Goal: Information Seeking & Learning: Learn about a topic

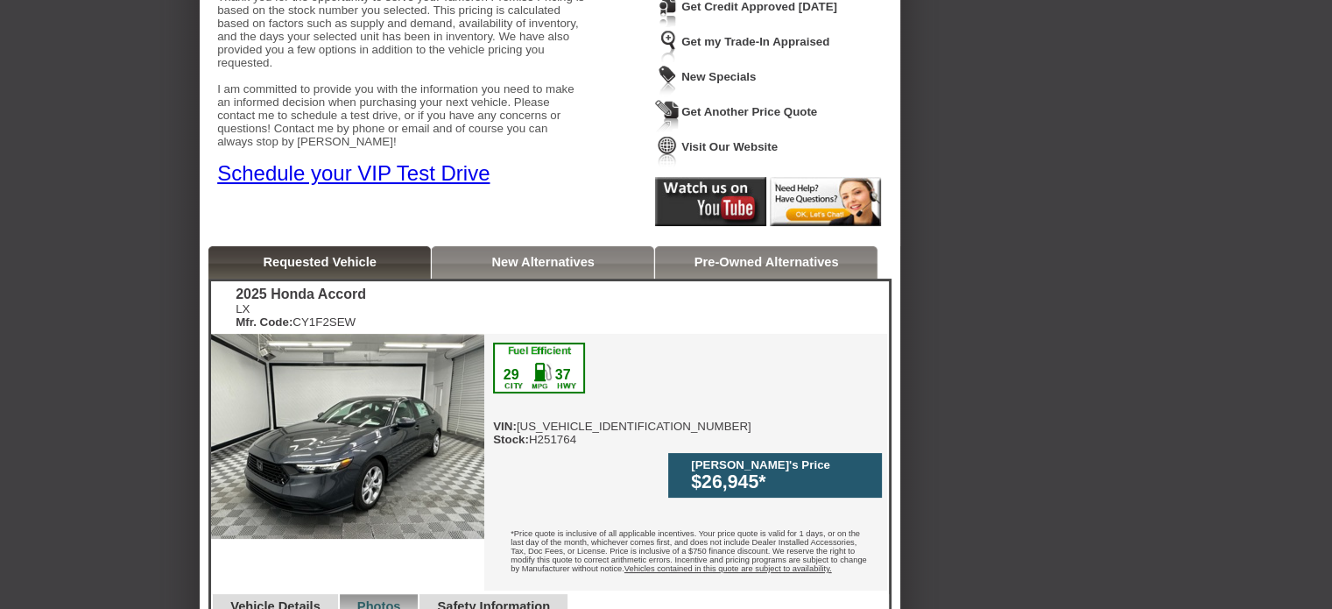
scroll to position [204, 0]
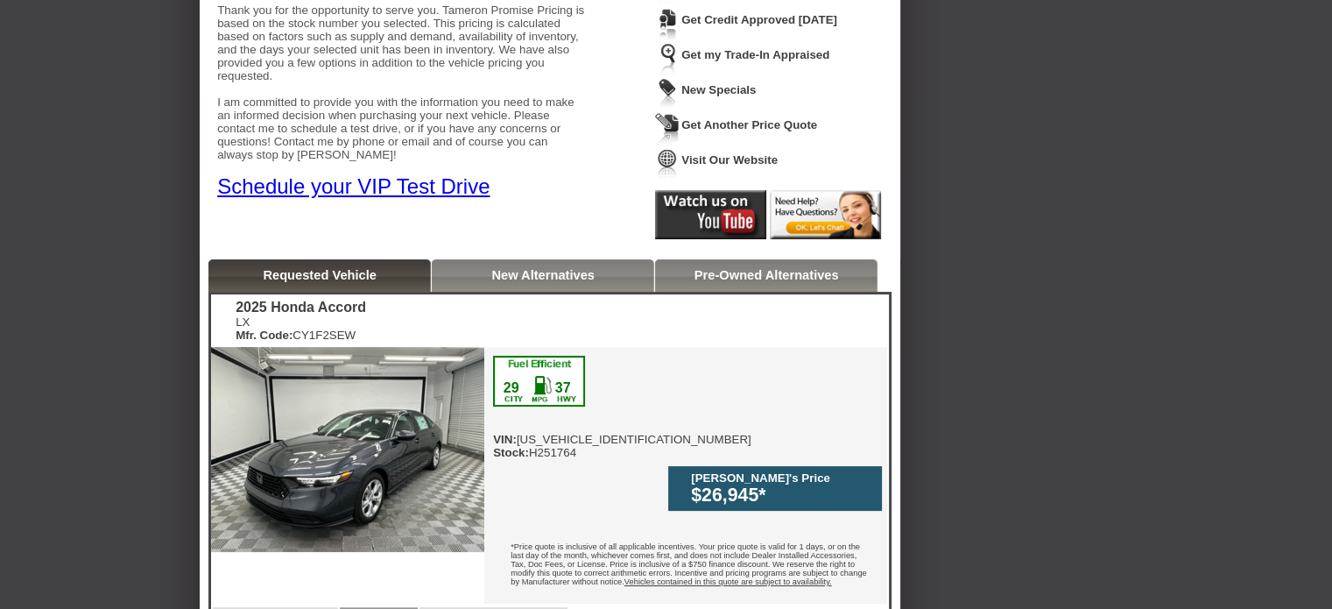
click at [586, 272] on link "New Alternatives" at bounding box center [542, 275] width 103 height 14
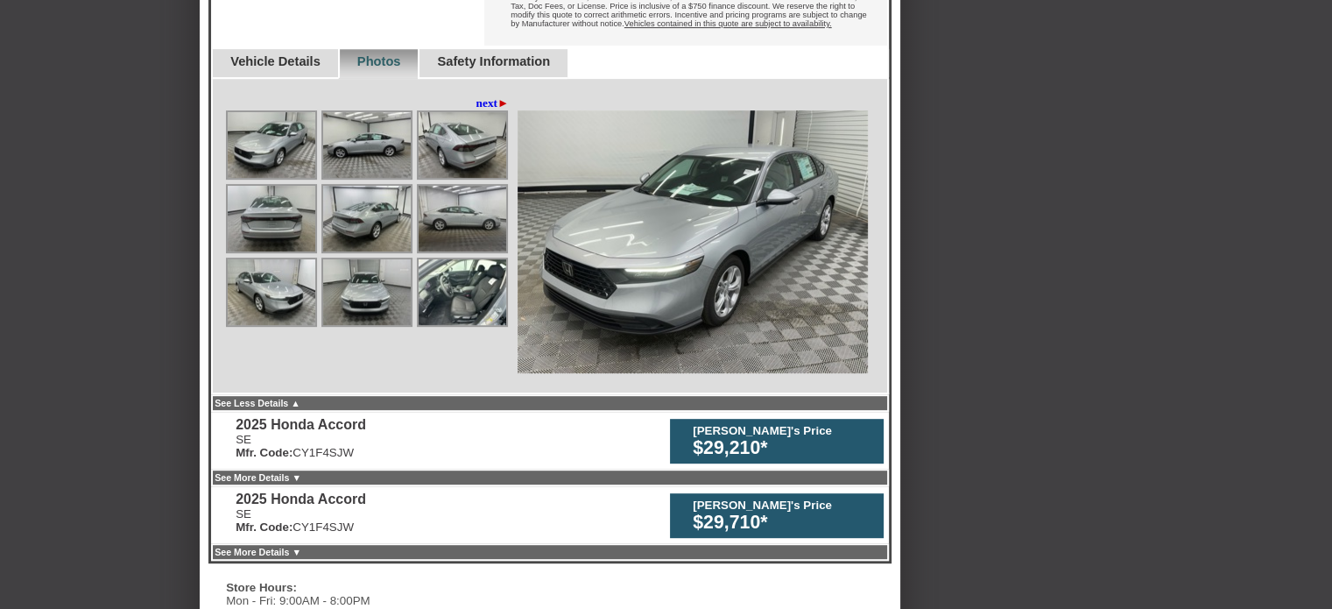
scroll to position [765, 0]
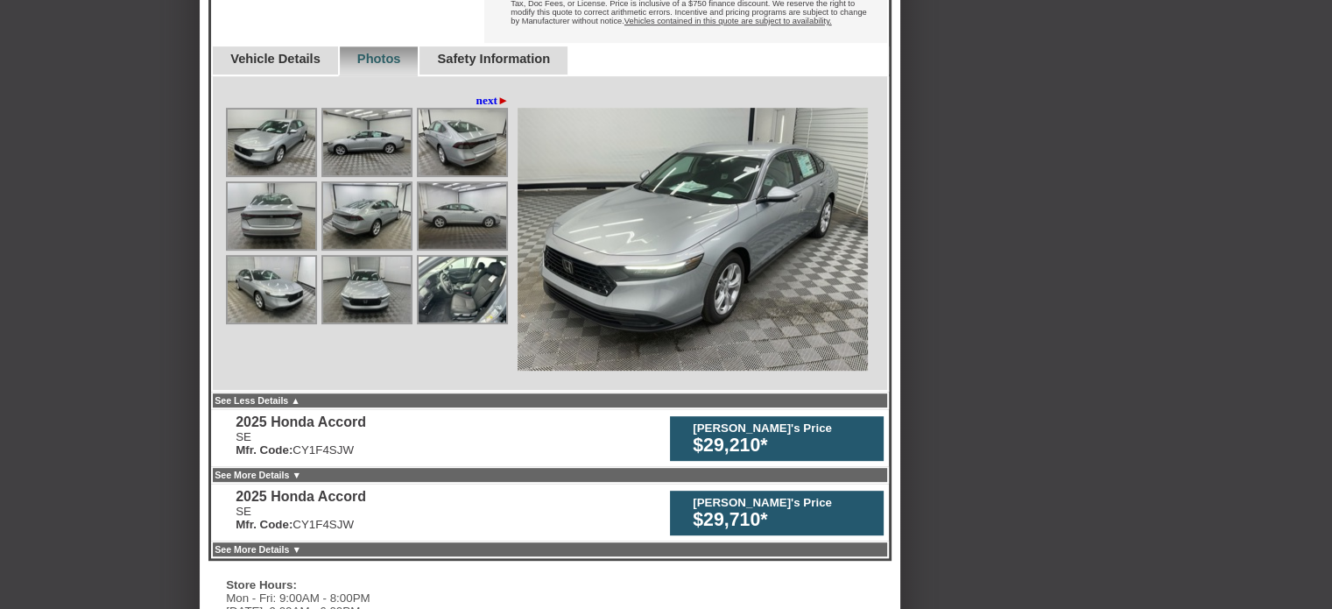
click at [832, 421] on div "[PERSON_NAME]'s Price" at bounding box center [784, 427] width 182 height 13
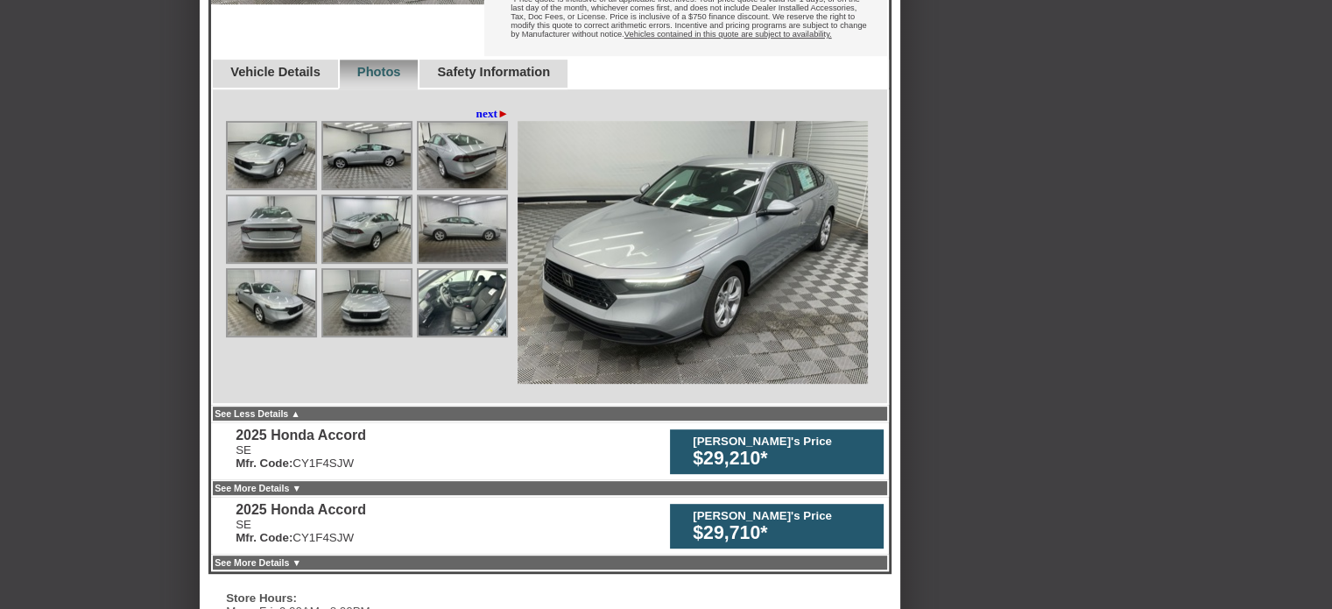
scroll to position [735, 0]
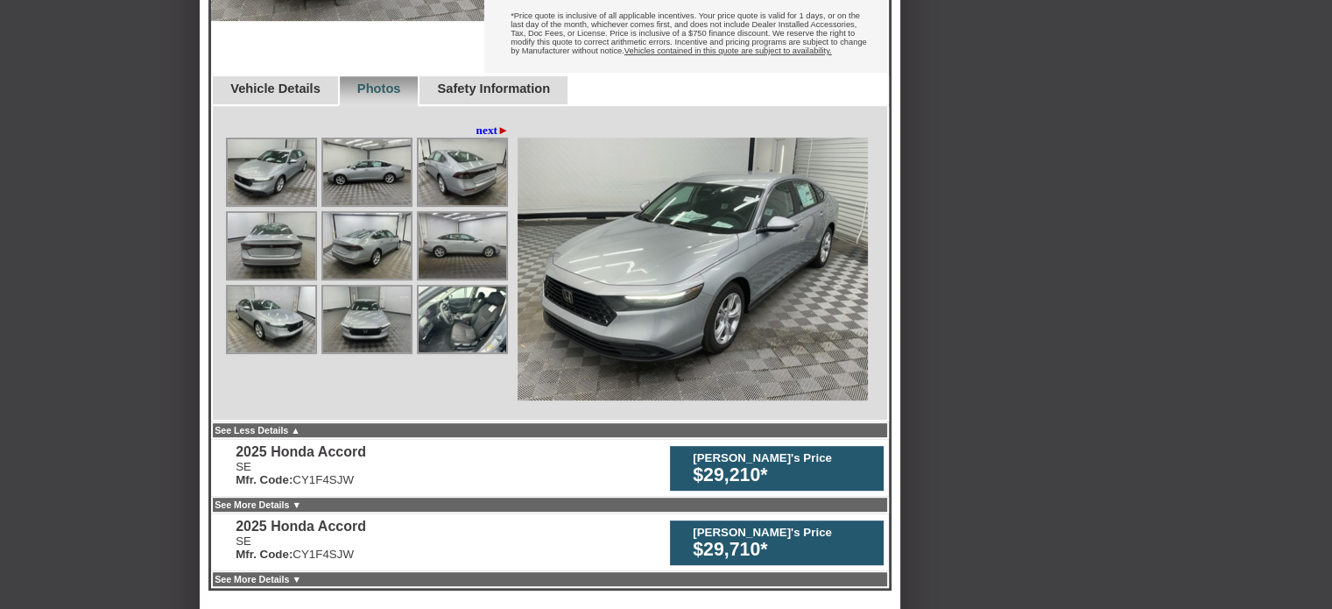
click at [295, 574] on link "See More Details ▼" at bounding box center [258, 579] width 87 height 11
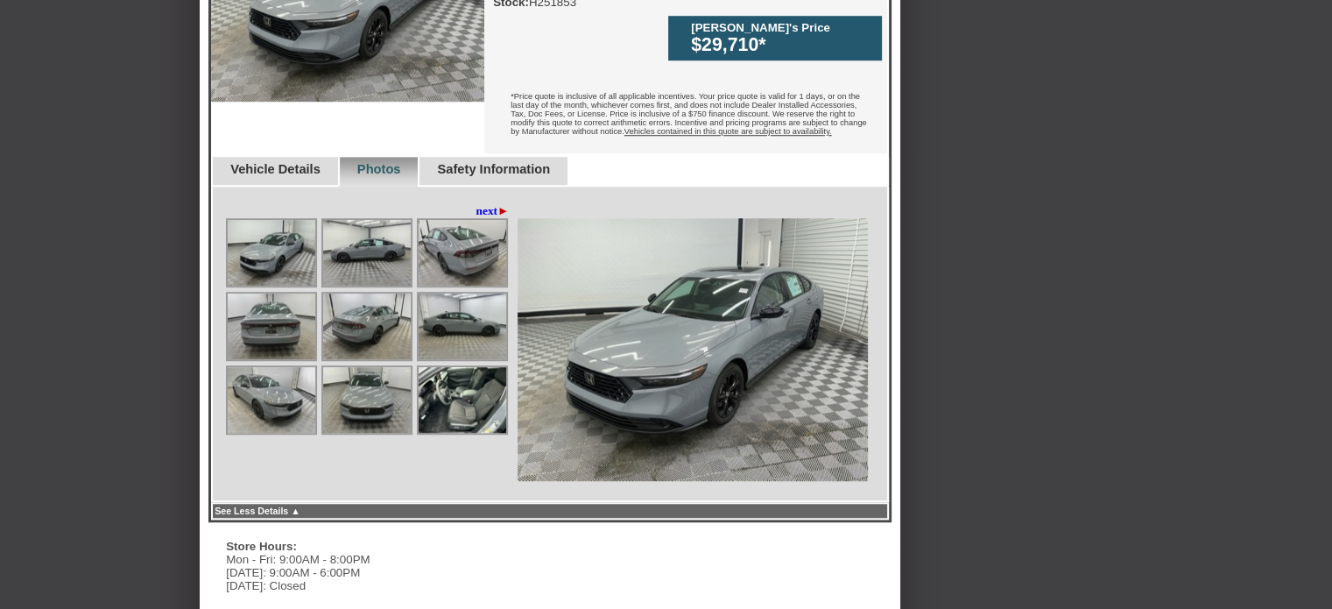
scroll to position [1409, 0]
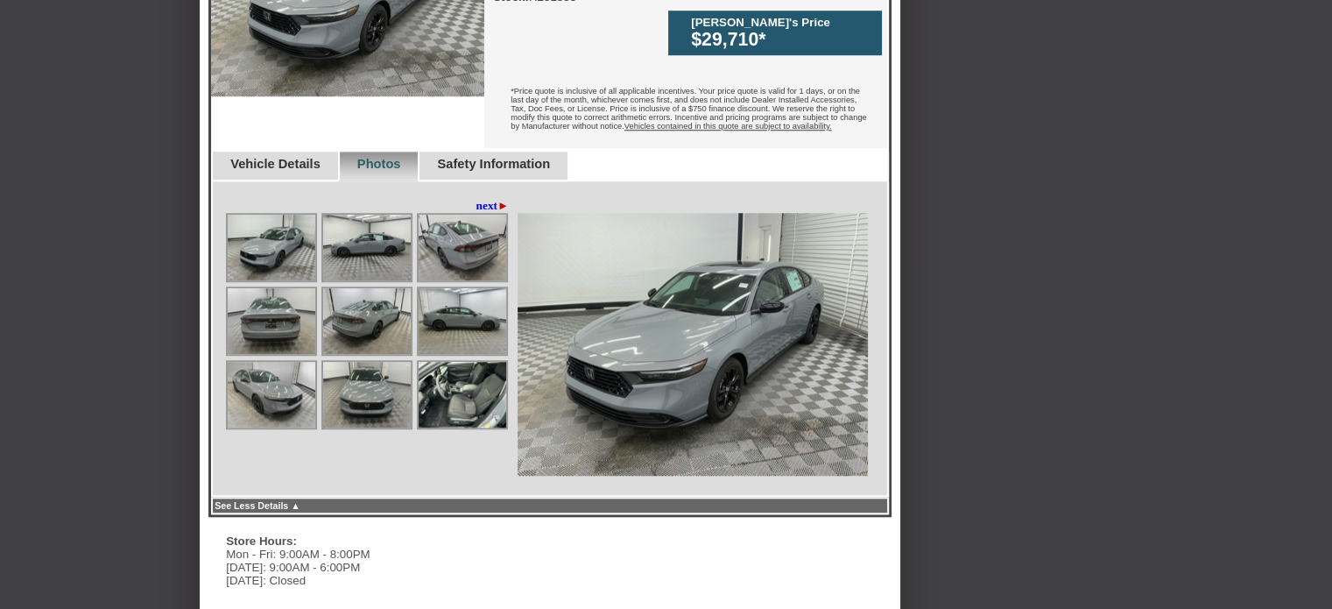
click at [449, 362] on img at bounding box center [463, 395] width 88 height 66
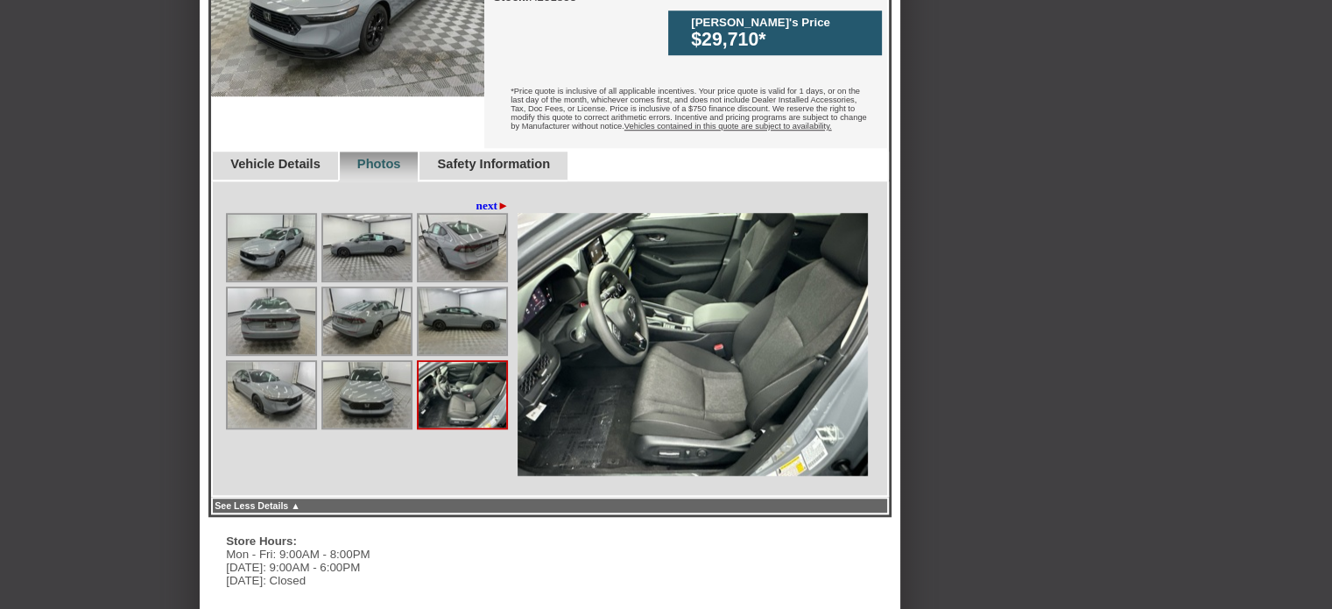
click at [483, 199] on link "next ►" at bounding box center [492, 206] width 33 height 14
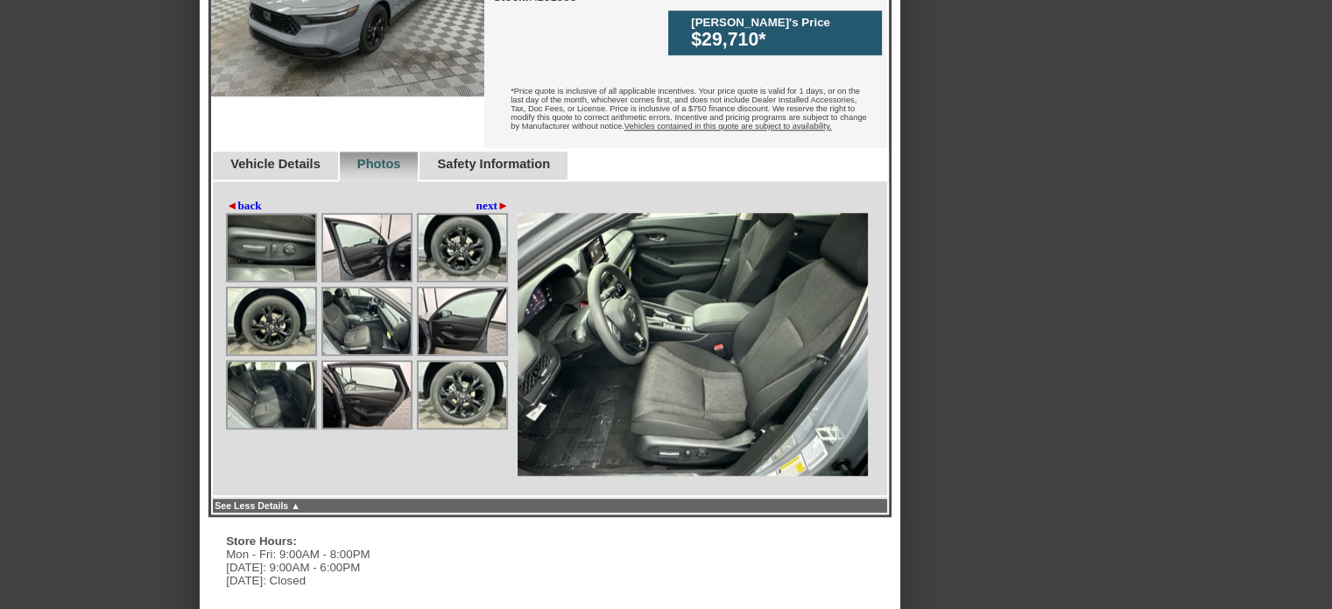
click at [283, 362] on img at bounding box center [272, 395] width 88 height 66
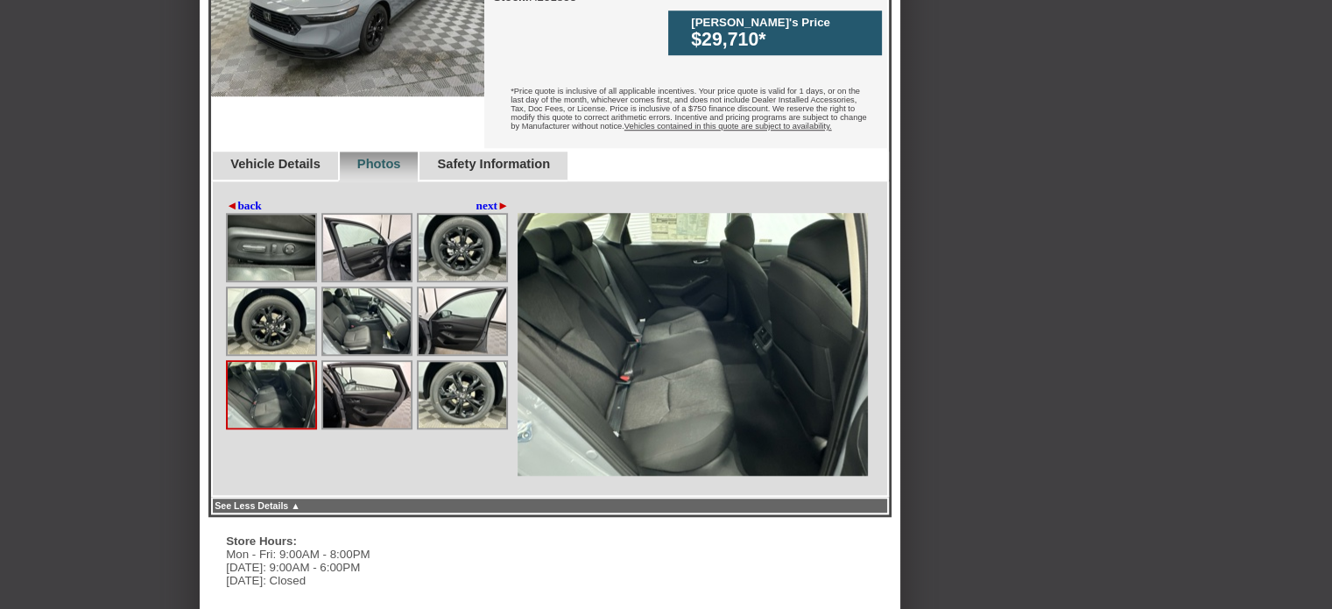
click at [483, 199] on link "next ►" at bounding box center [492, 206] width 33 height 14
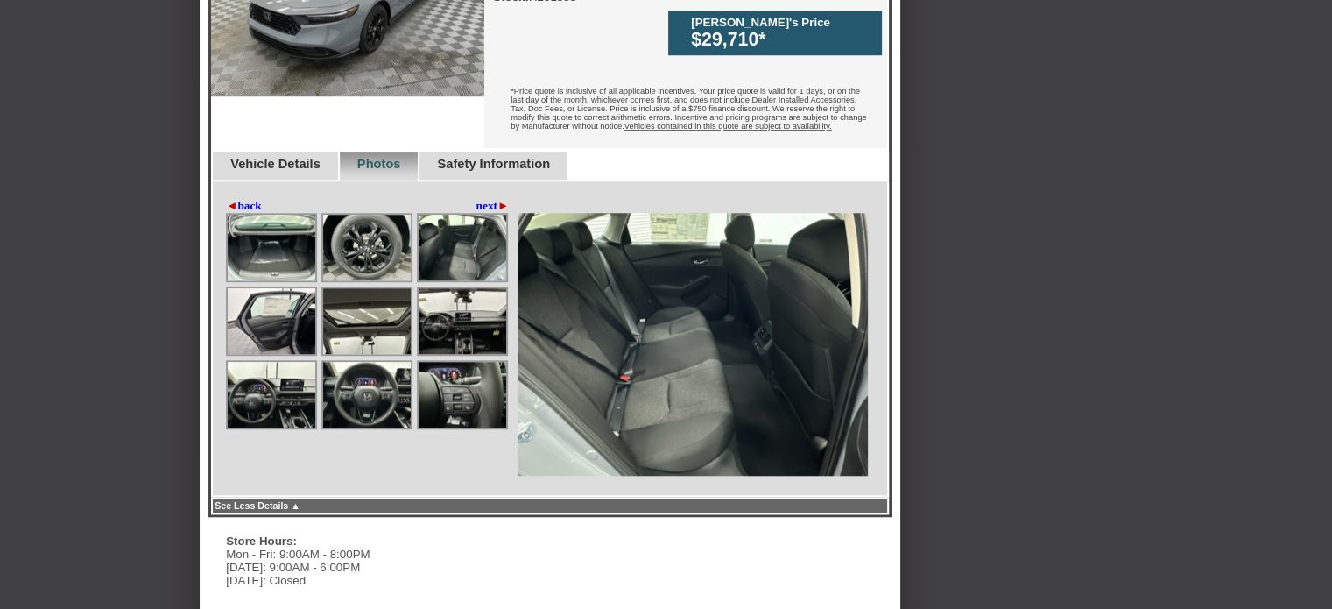
click at [450, 362] on img at bounding box center [463, 395] width 88 height 66
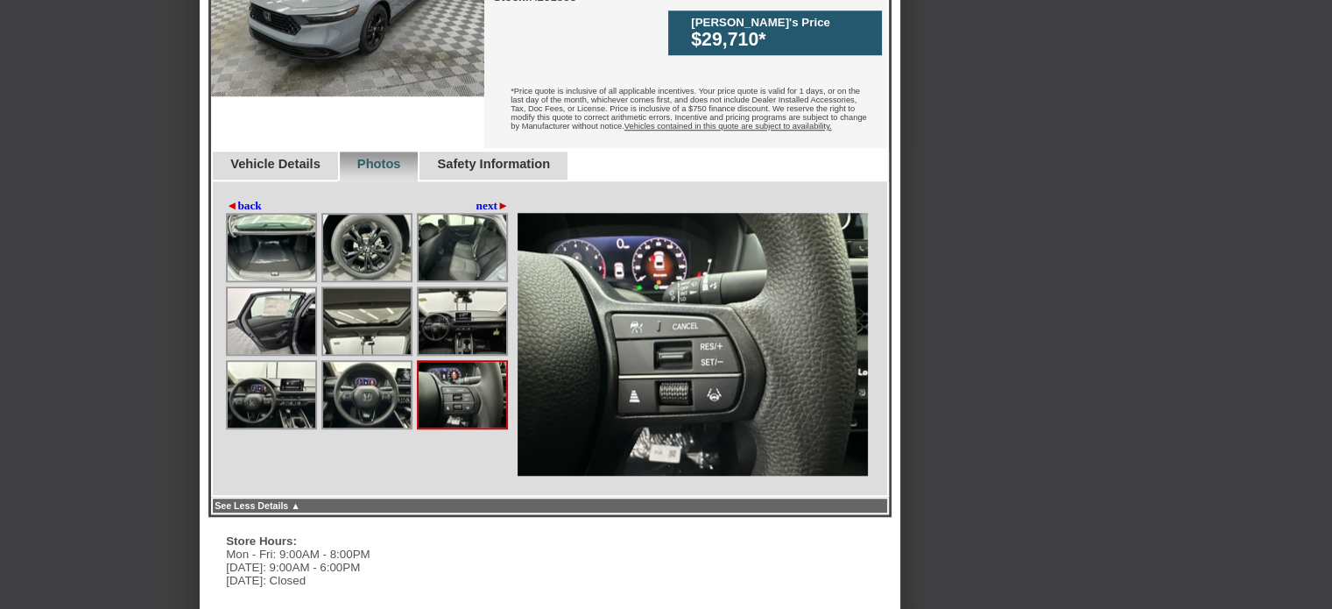
click at [279, 362] on img at bounding box center [272, 395] width 88 height 66
